Goal: Task Accomplishment & Management: Use online tool/utility

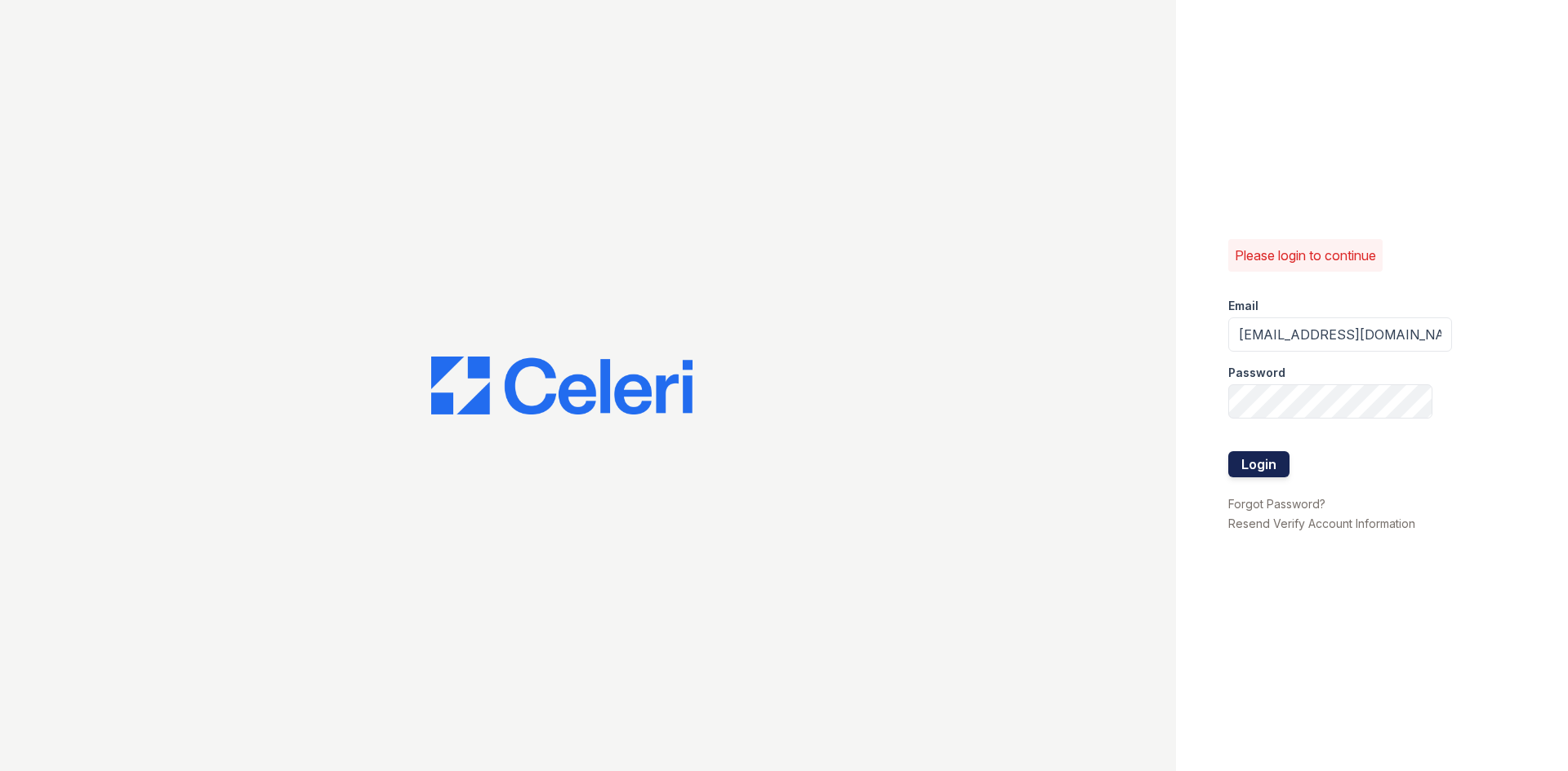
click at [1240, 470] on button "Login" at bounding box center [1258, 464] width 61 height 26
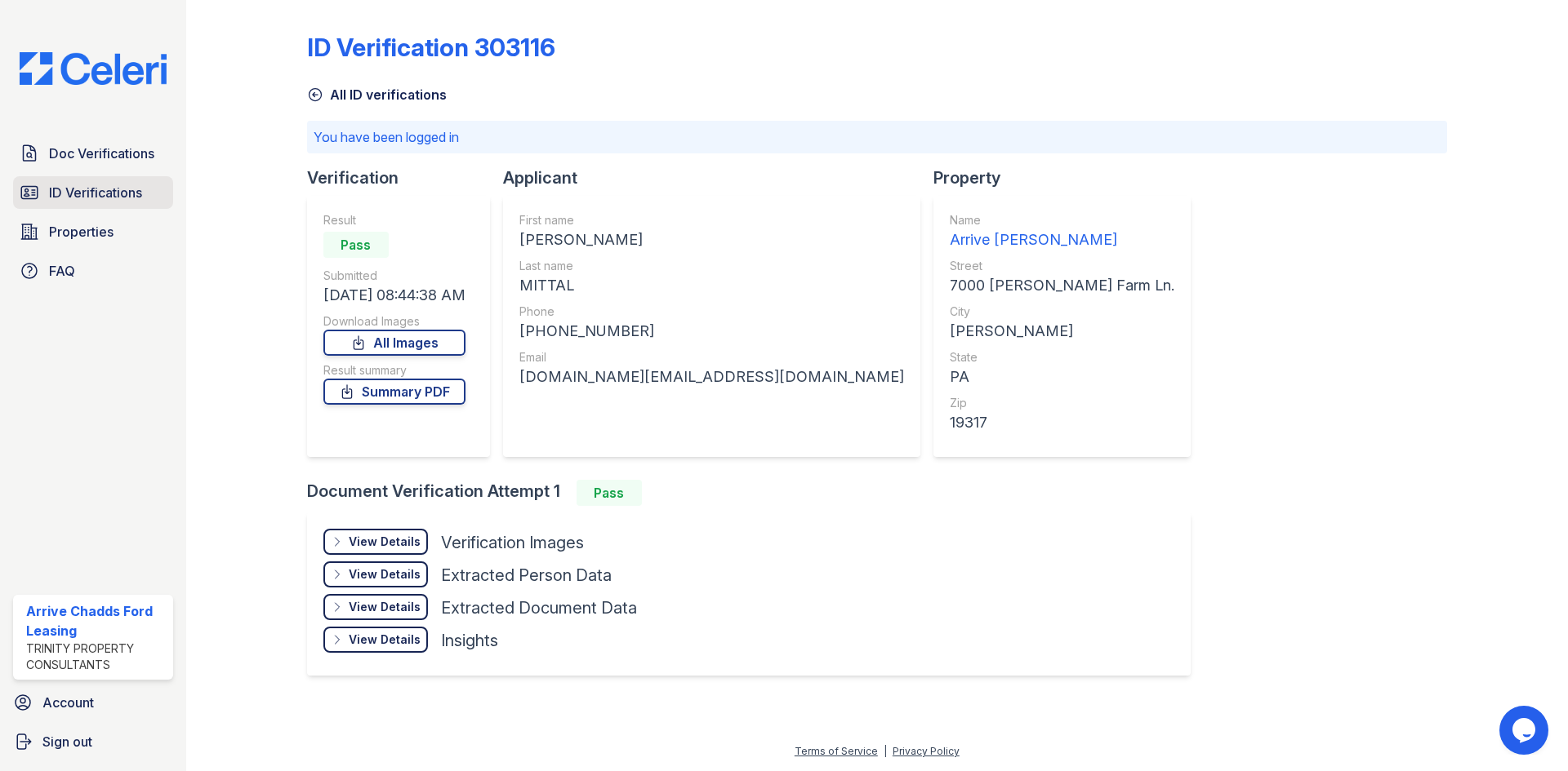
click at [100, 180] on link "ID Verifications" at bounding box center [92, 192] width 160 height 32
click at [82, 195] on span "ID Verifications" at bounding box center [95, 192] width 93 height 20
